Goal: Download file/media

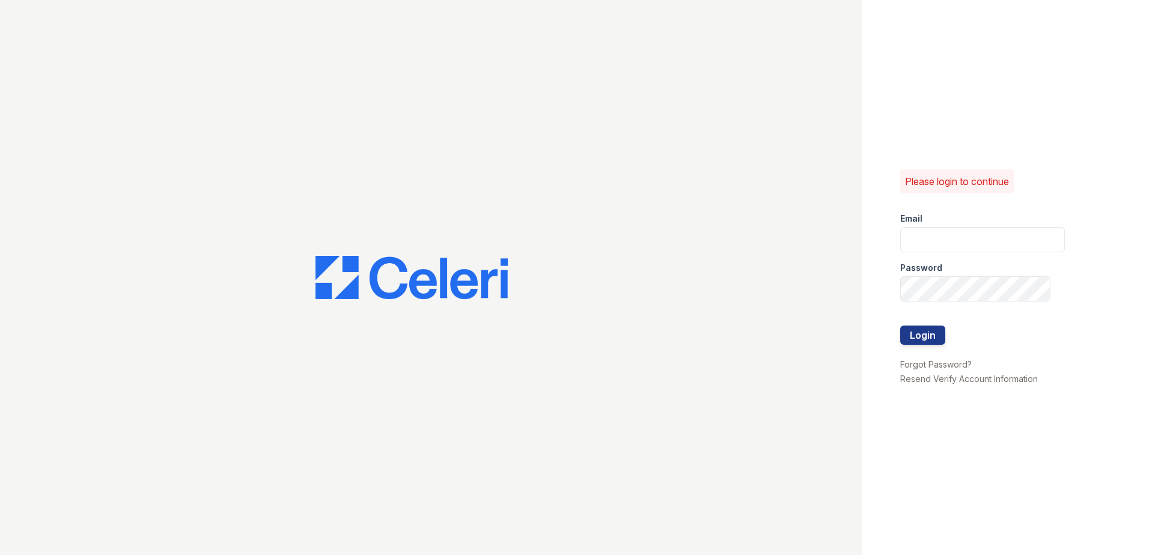
type input "ademary@trinity-pm.com"
click at [794, 291] on div "Please login to continue Email ademary@trinity-pm.com Password Login Forgot Pas…" at bounding box center [574, 277] width 1149 height 555
click at [900, 326] on button "Login" at bounding box center [922, 335] width 45 height 19
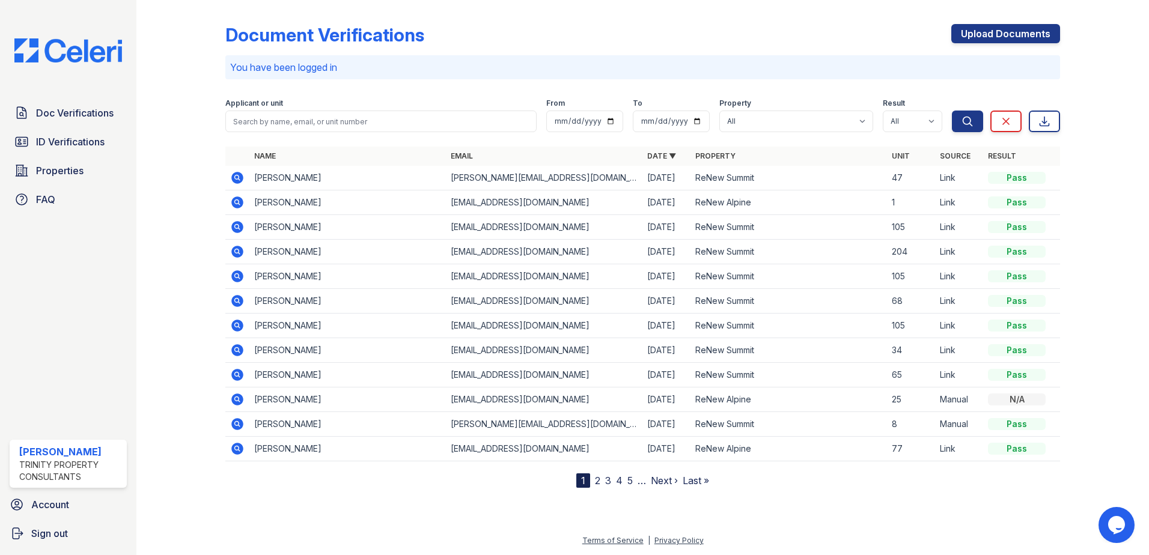
click at [237, 176] on icon at bounding box center [236, 176] width 3 height 3
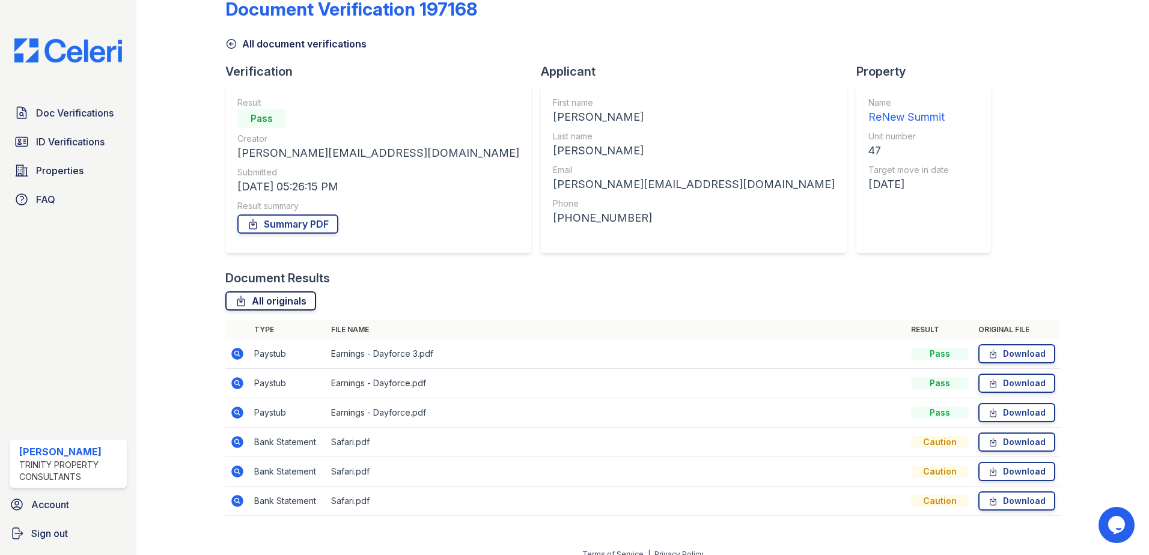
scroll to position [40, 0]
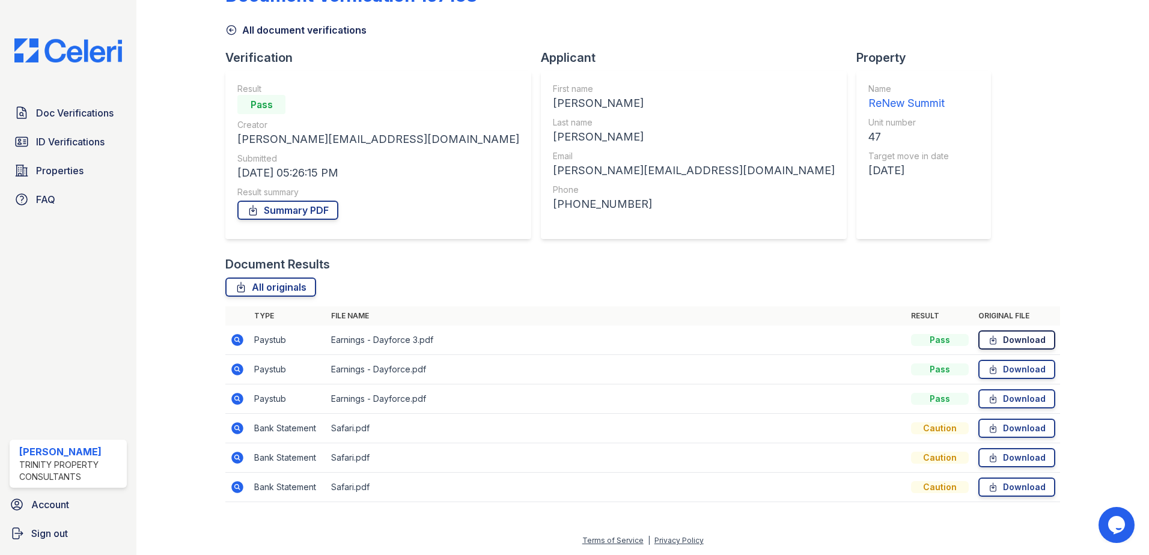
click at [1028, 344] on link "Download" at bounding box center [1016, 340] width 77 height 19
click at [1006, 370] on link "Download" at bounding box center [1016, 369] width 77 height 19
click at [1010, 400] on link "Download" at bounding box center [1016, 398] width 77 height 19
